Goal: Information Seeking & Learning: Learn about a topic

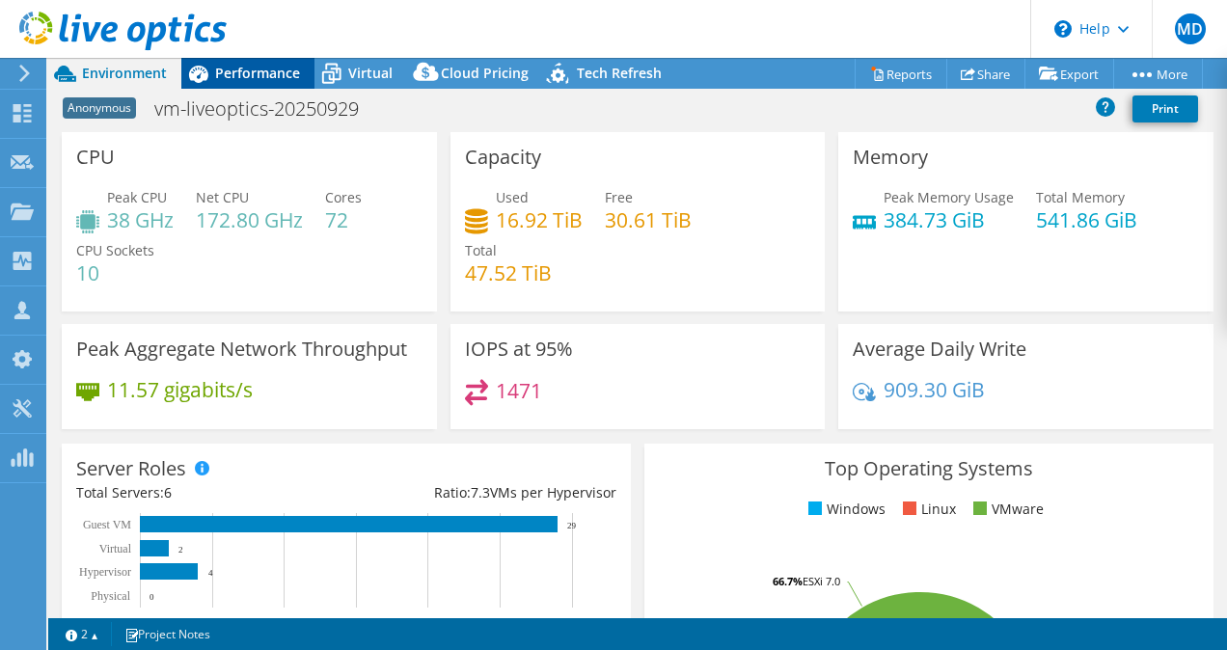
click at [283, 68] on span "Performance" at bounding box center [257, 73] width 85 height 18
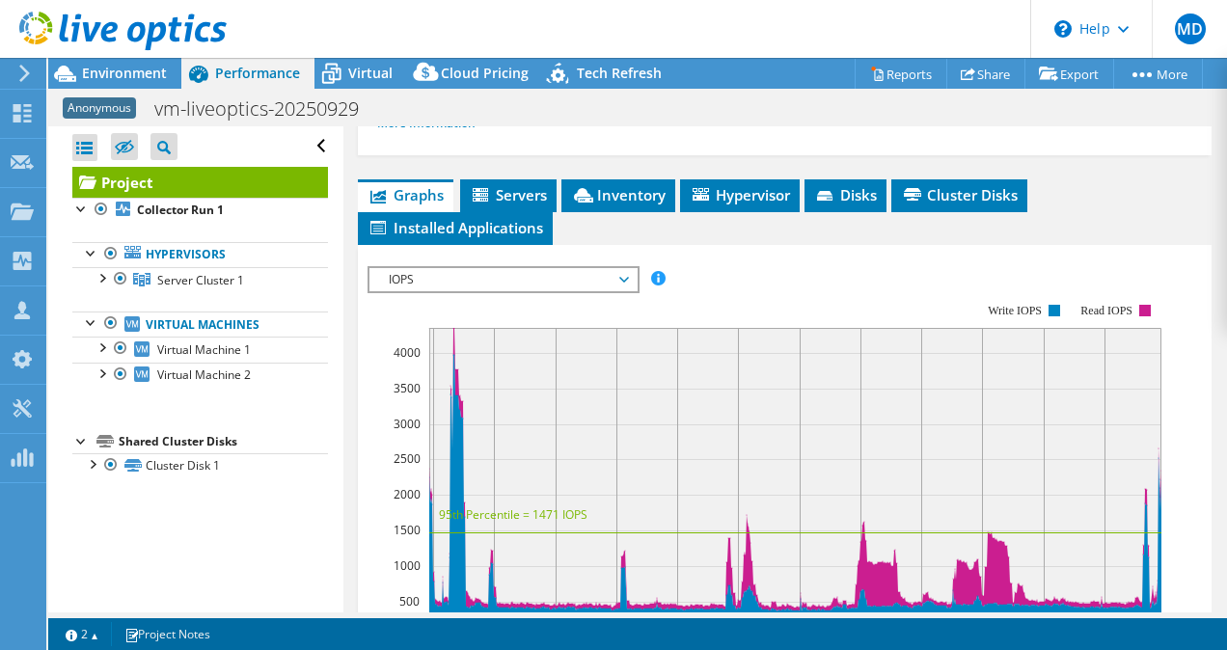
scroll to position [415, 0]
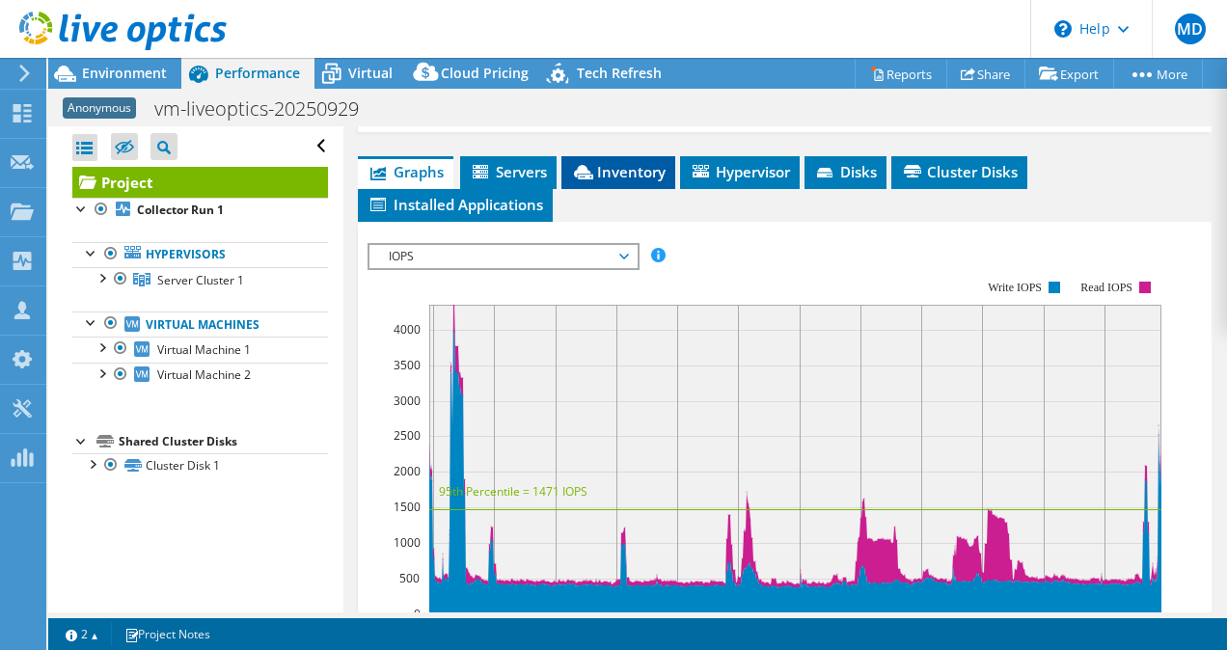
click at [616, 189] on li "Inventory" at bounding box center [618, 172] width 114 height 33
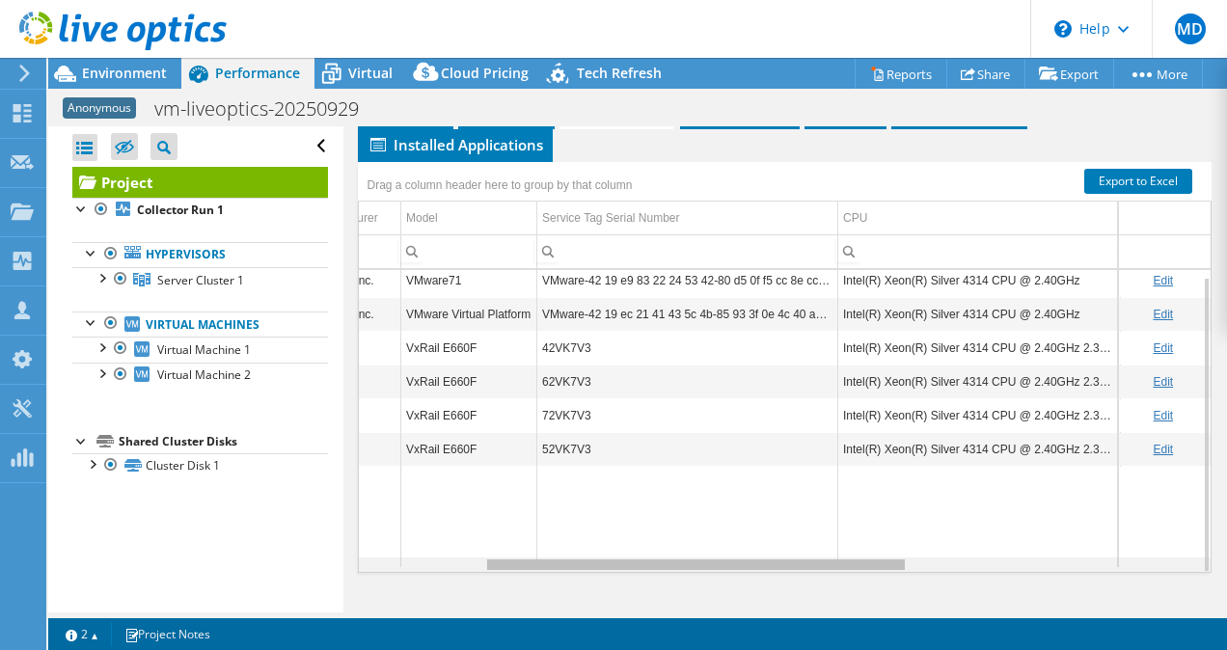
scroll to position [0, 0]
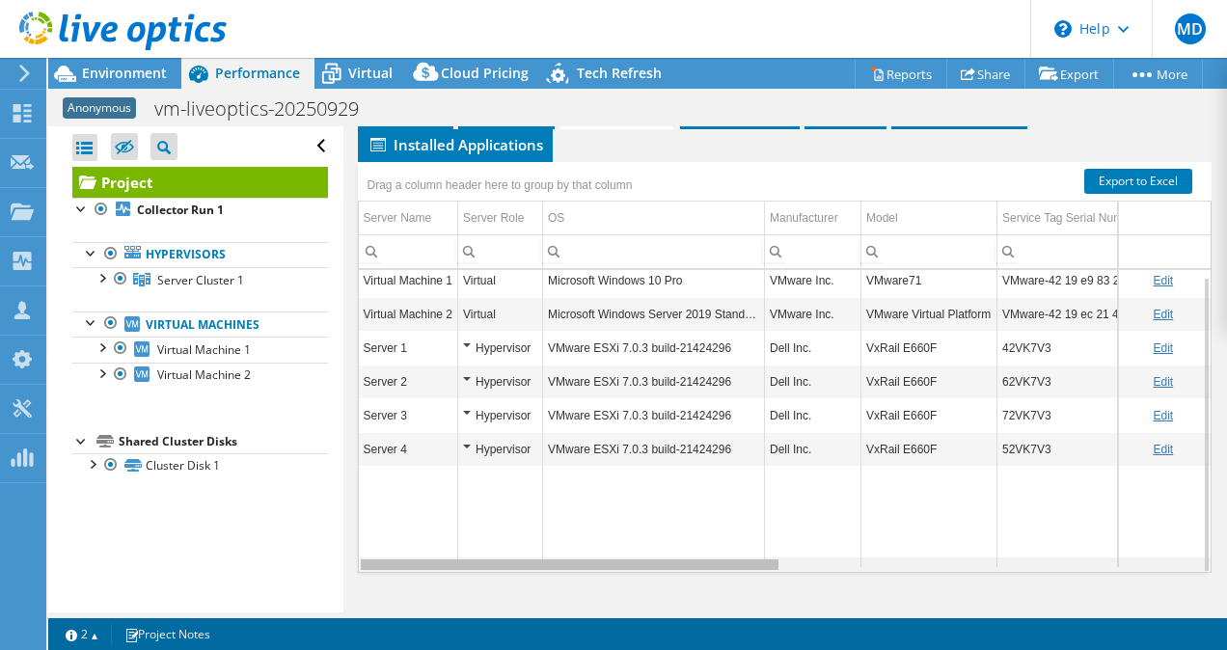
drag, startPoint x: 572, startPoint y: 574, endPoint x: 540, endPoint y: 497, distance: 83.4
click at [540, 497] on body "MD Channel Partner [PERSON_NAME] [EMAIL_ADDRESS][DOMAIN_NAME] Abtech Technologi…" at bounding box center [613, 325] width 1227 height 650
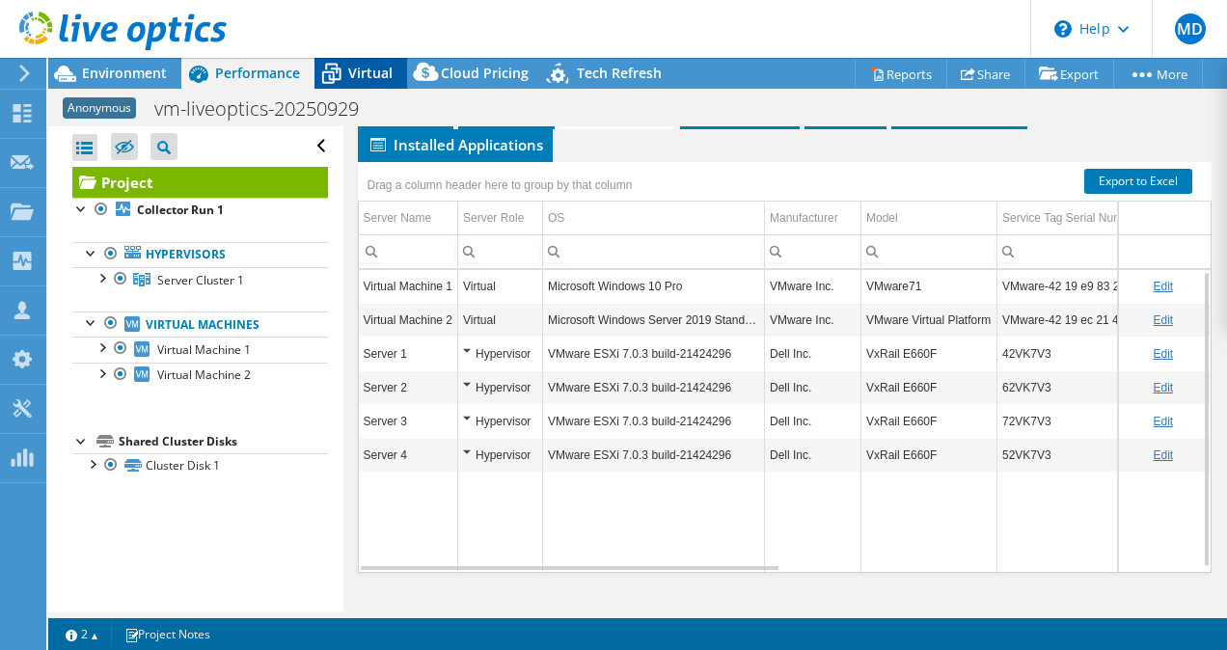
click at [335, 86] on icon at bounding box center [331, 74] width 34 height 34
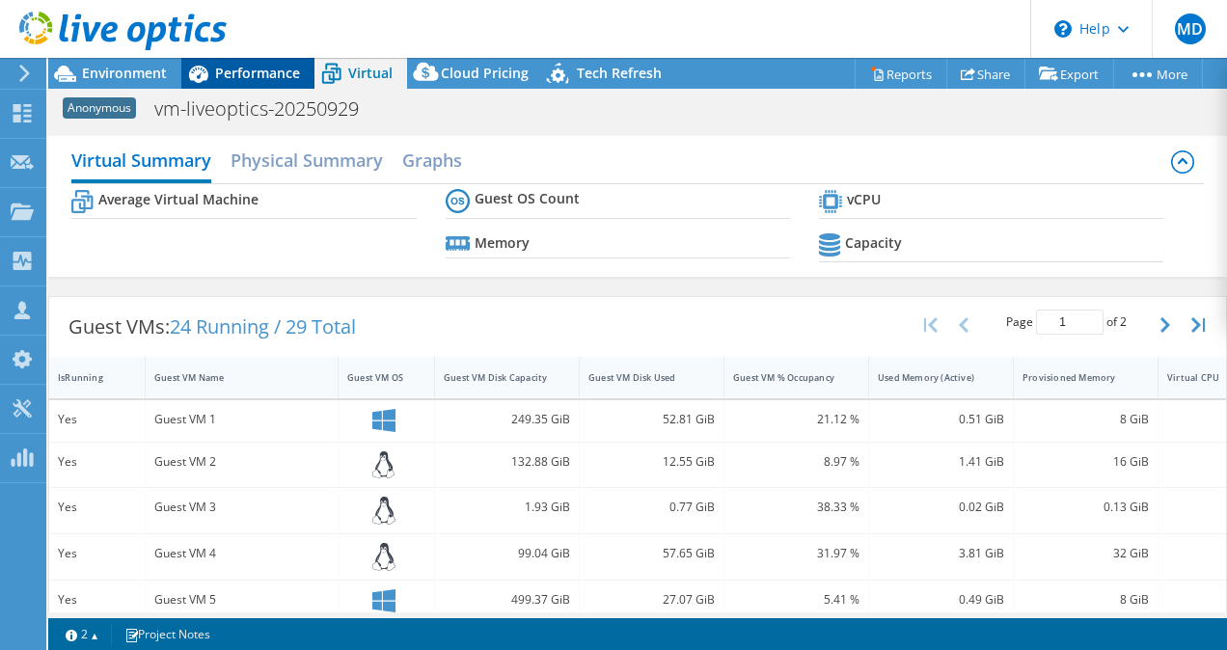
click at [280, 87] on div "Performance" at bounding box center [247, 73] width 133 height 31
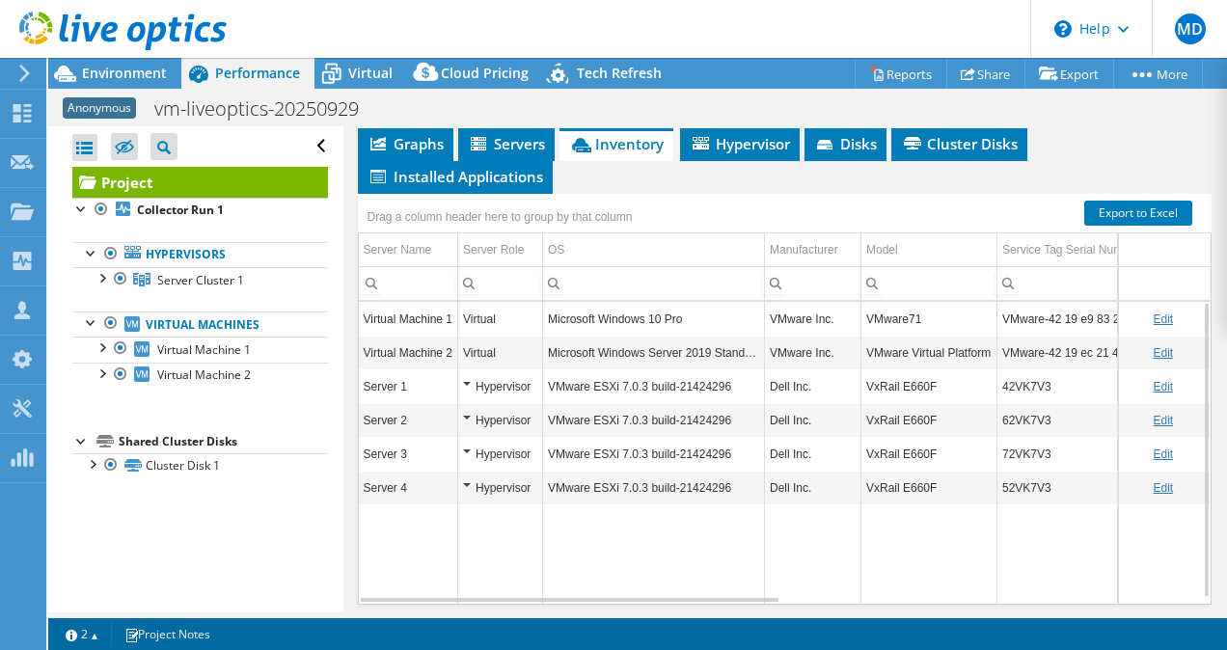
scroll to position [444, 0]
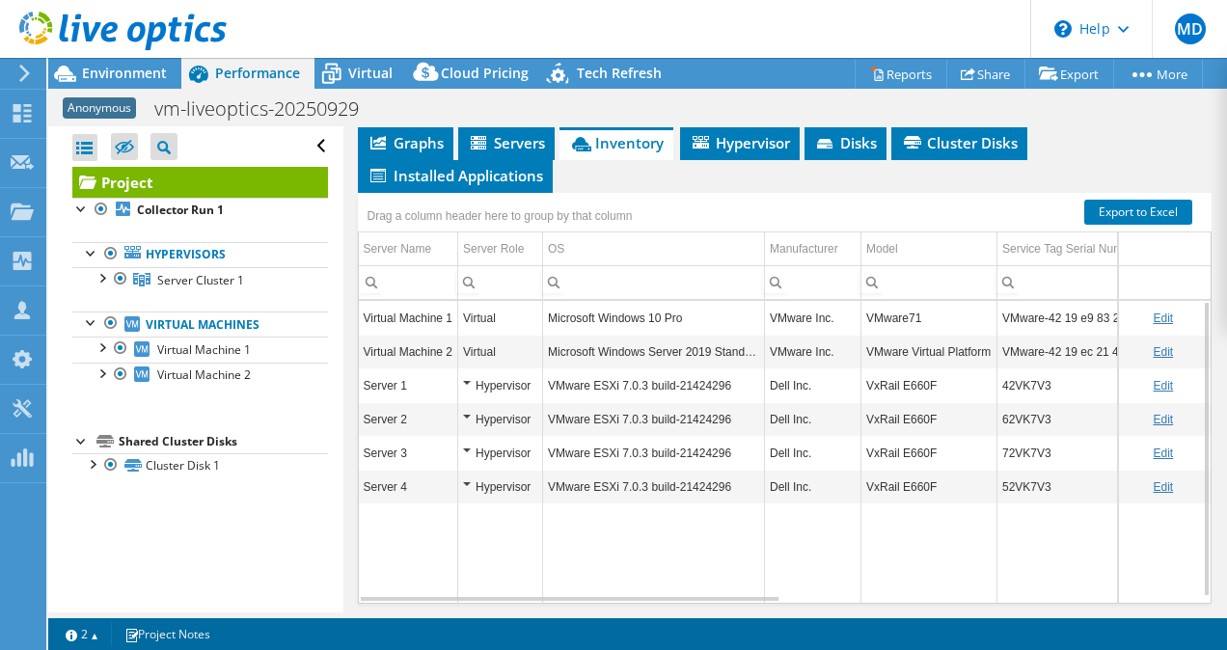
click at [584, 193] on ul "Graphs Servers Inventory Hypervisor Disks Cluster Disks Installed Applications" at bounding box center [785, 160] width 854 height 66
click at [532, 185] on span "Installed Applications" at bounding box center [455, 175] width 176 height 19
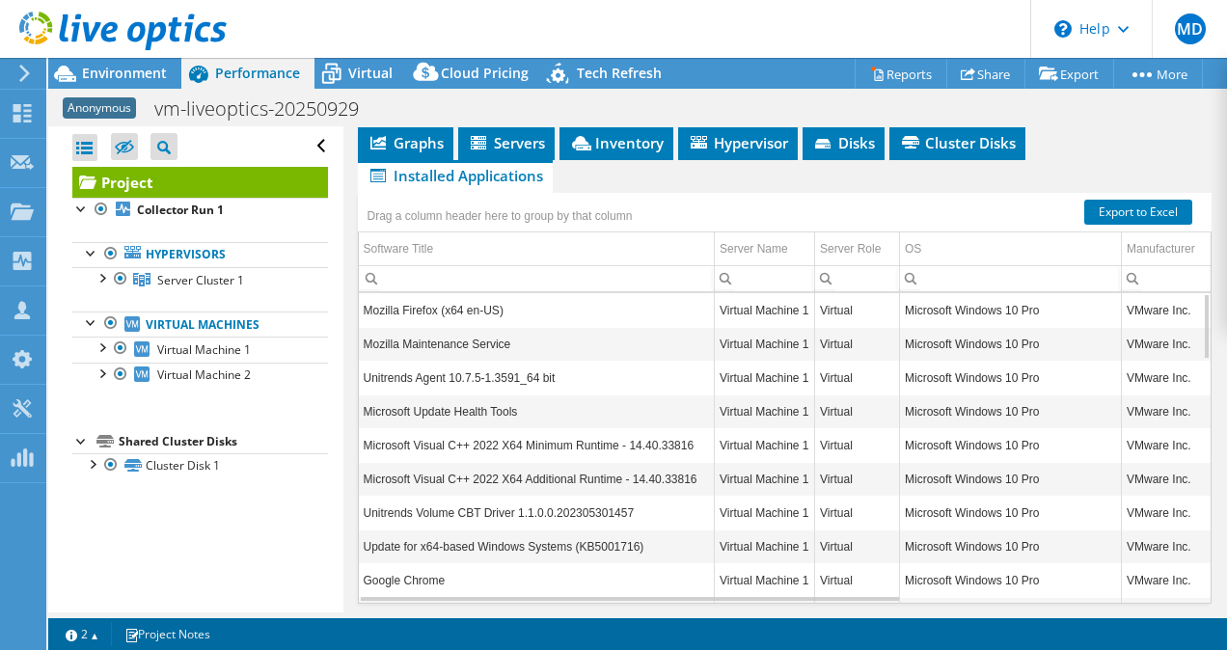
click at [606, 193] on ul "Graphs Servers Inventory Hypervisor Disks Cluster Disks Installed Applications" at bounding box center [785, 160] width 854 height 66
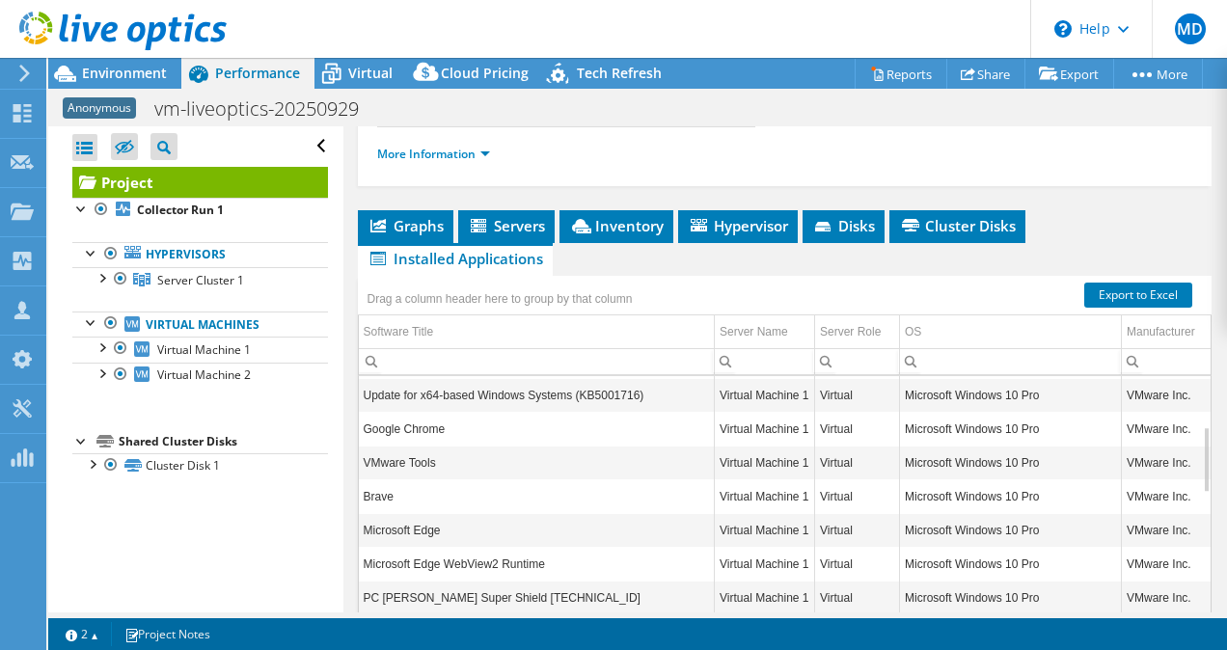
scroll to position [363, 0]
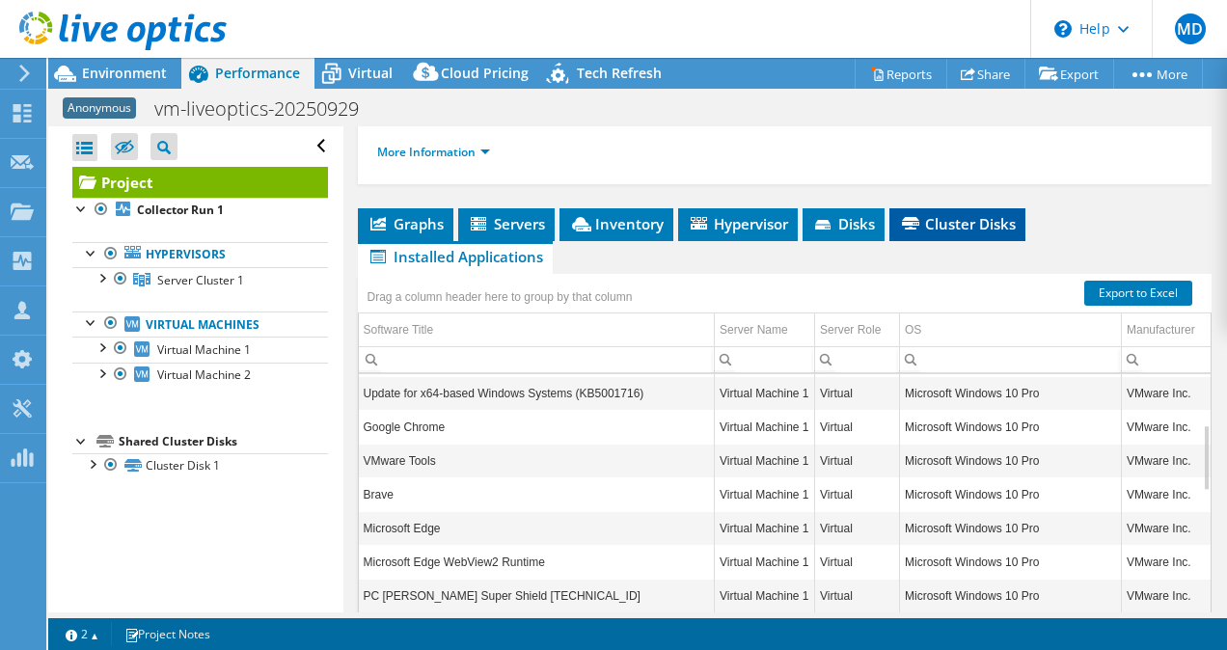
click at [938, 241] on li "Cluster Disks" at bounding box center [957, 224] width 136 height 33
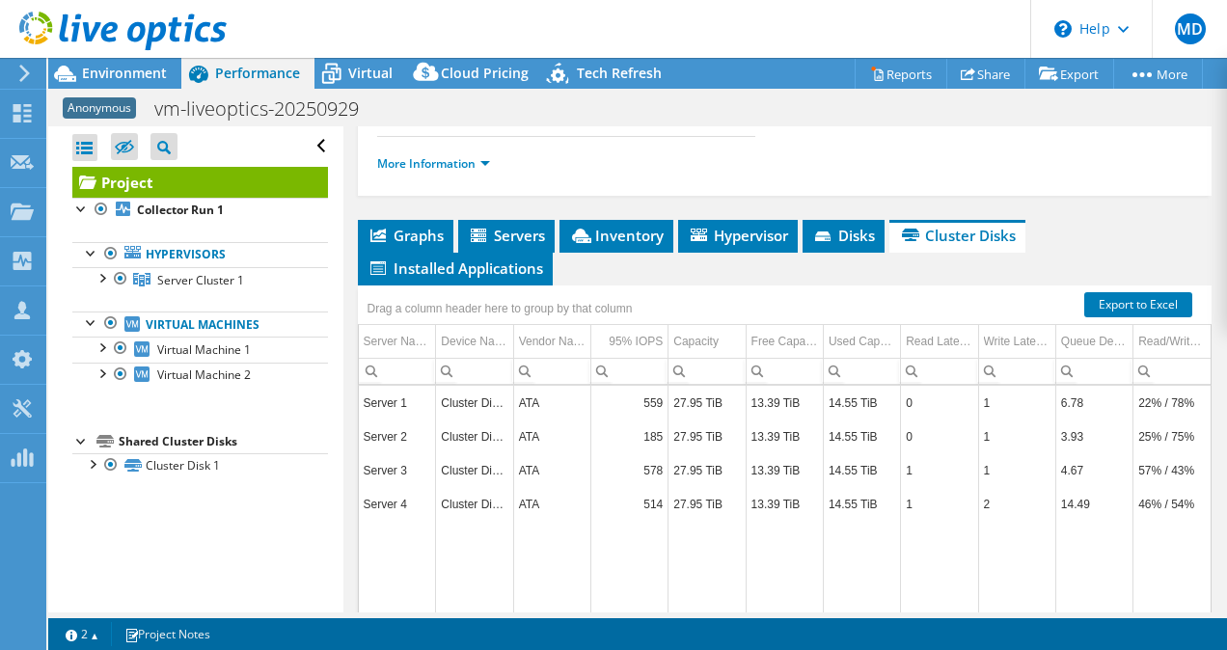
scroll to position [350, 0]
